Goal: Task Accomplishment & Management: Manage account settings

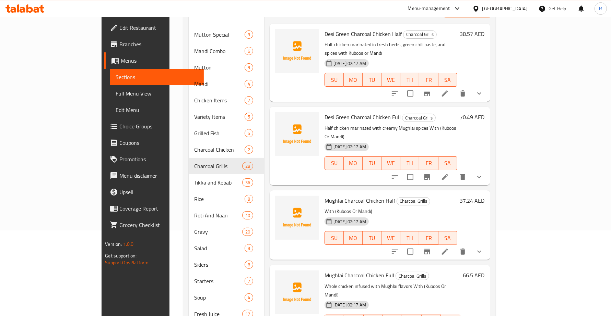
scroll to position [1540, 0]
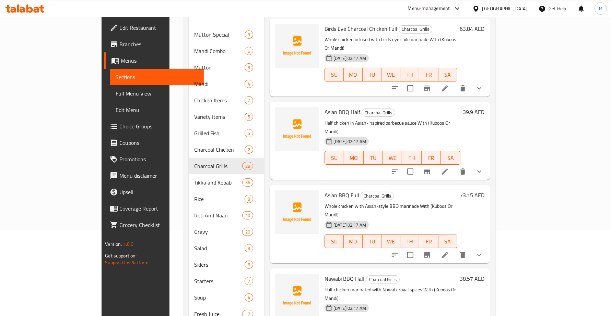
drag, startPoint x: 60, startPoint y: 89, endPoint x: 62, endPoint y: 101, distance: 12.4
click at [116, 89] on span "Full Menu View" at bounding box center [157, 93] width 82 height 8
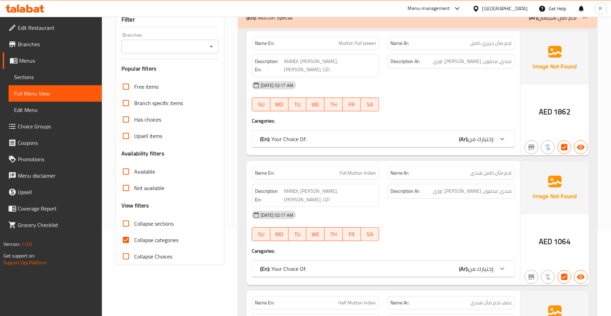
click at [128, 226] on input "Collapse sections" at bounding box center [126, 224] width 16 height 16
checkbox input "true"
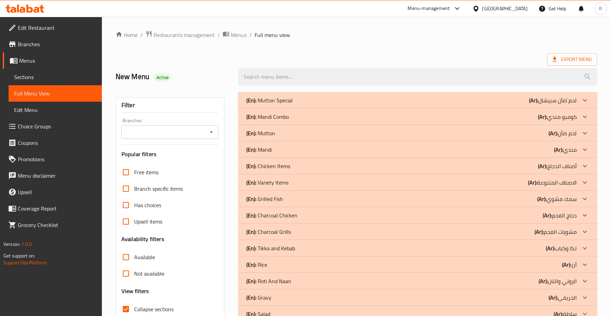
click at [580, 98] on icon at bounding box center [584, 100] width 8 height 8
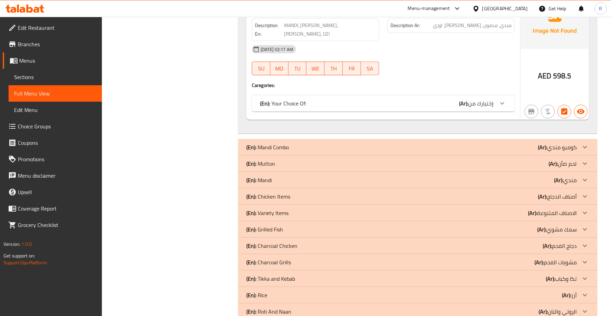
scroll to position [386, 0]
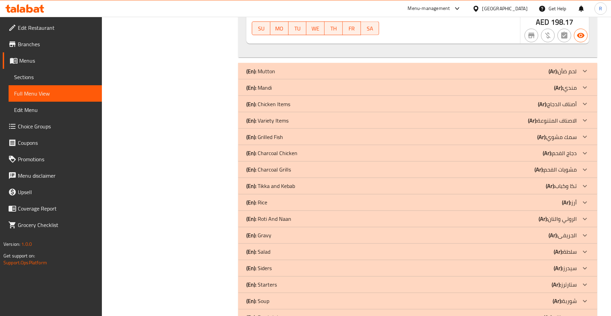
scroll to position [1029, 0]
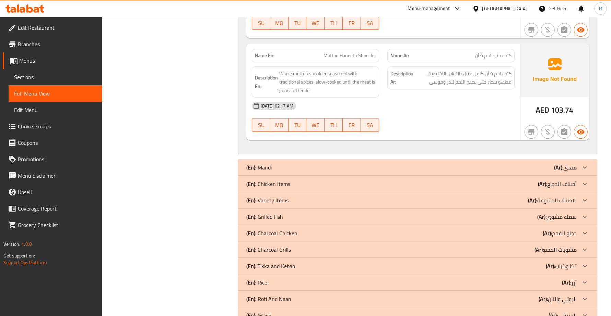
scroll to position [1886, 0]
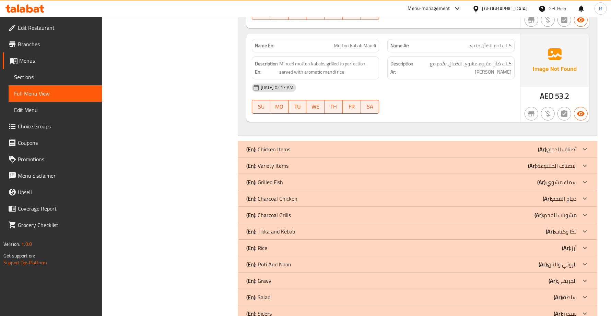
scroll to position [2314, 0]
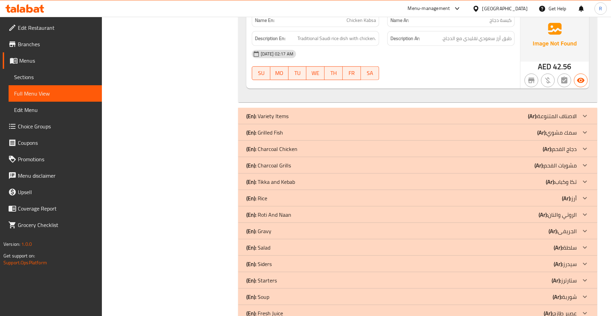
scroll to position [3043, 0]
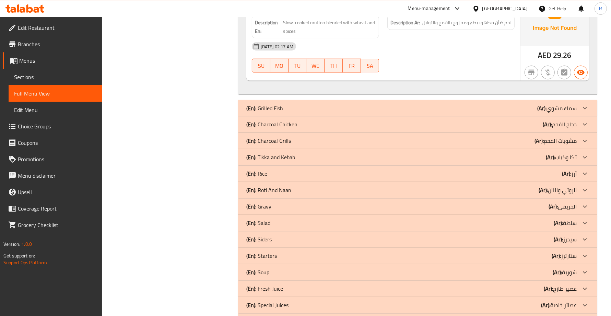
scroll to position [3557, 0]
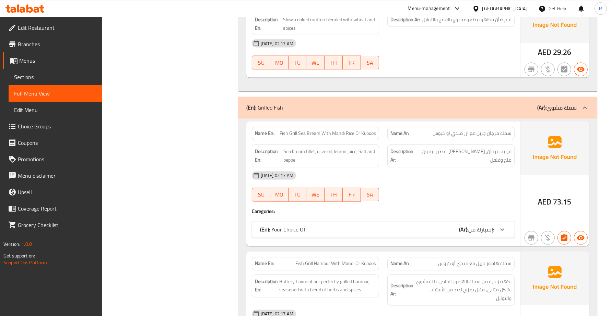
scroll to position [4200, 0]
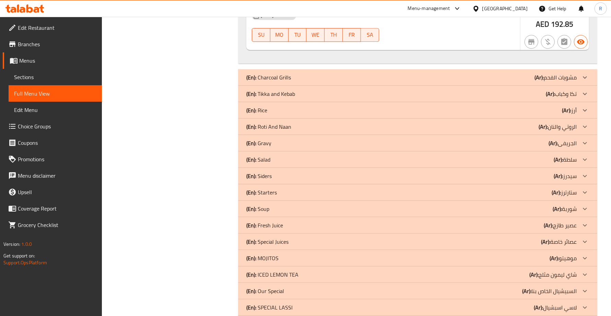
scroll to position [4457, 0]
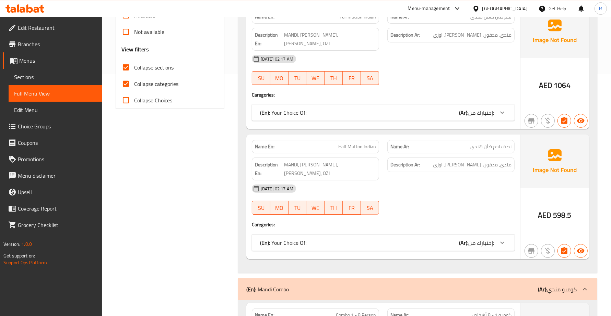
scroll to position [214, 0]
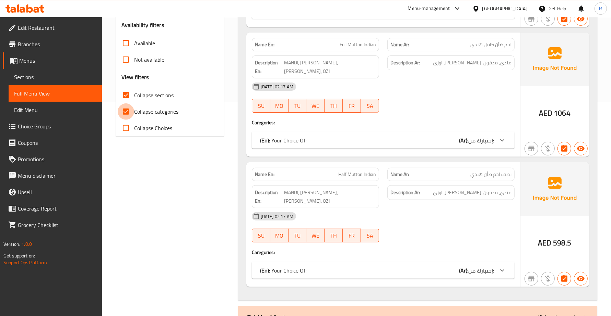
click at [126, 112] on input "Collapse categories" at bounding box center [126, 112] width 16 height 16
checkbox input "false"
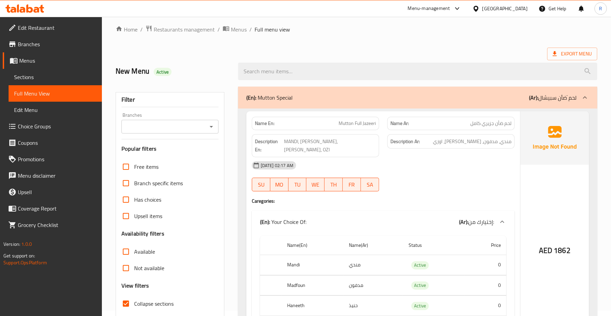
scroll to position [0, 0]
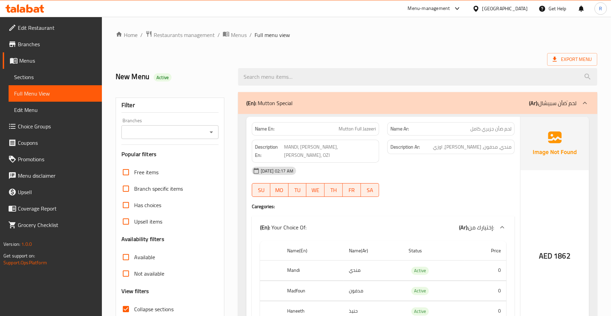
drag, startPoint x: 299, startPoint y: 99, endPoint x: 257, endPoint y: 102, distance: 41.3
click at [257, 102] on div "(En): Mutton Special (Ar): لحم َضأن سبيشال" at bounding box center [411, 103] width 330 height 8
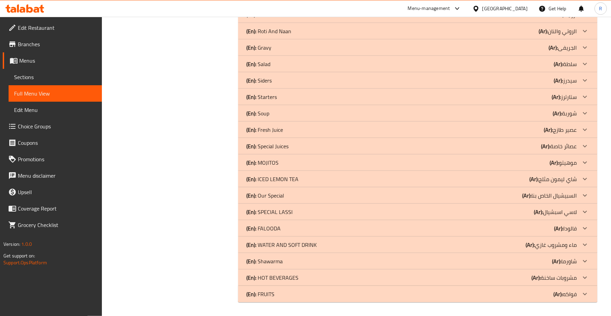
scroll to position [10161, 0]
